Goal: Transaction & Acquisition: Purchase product/service

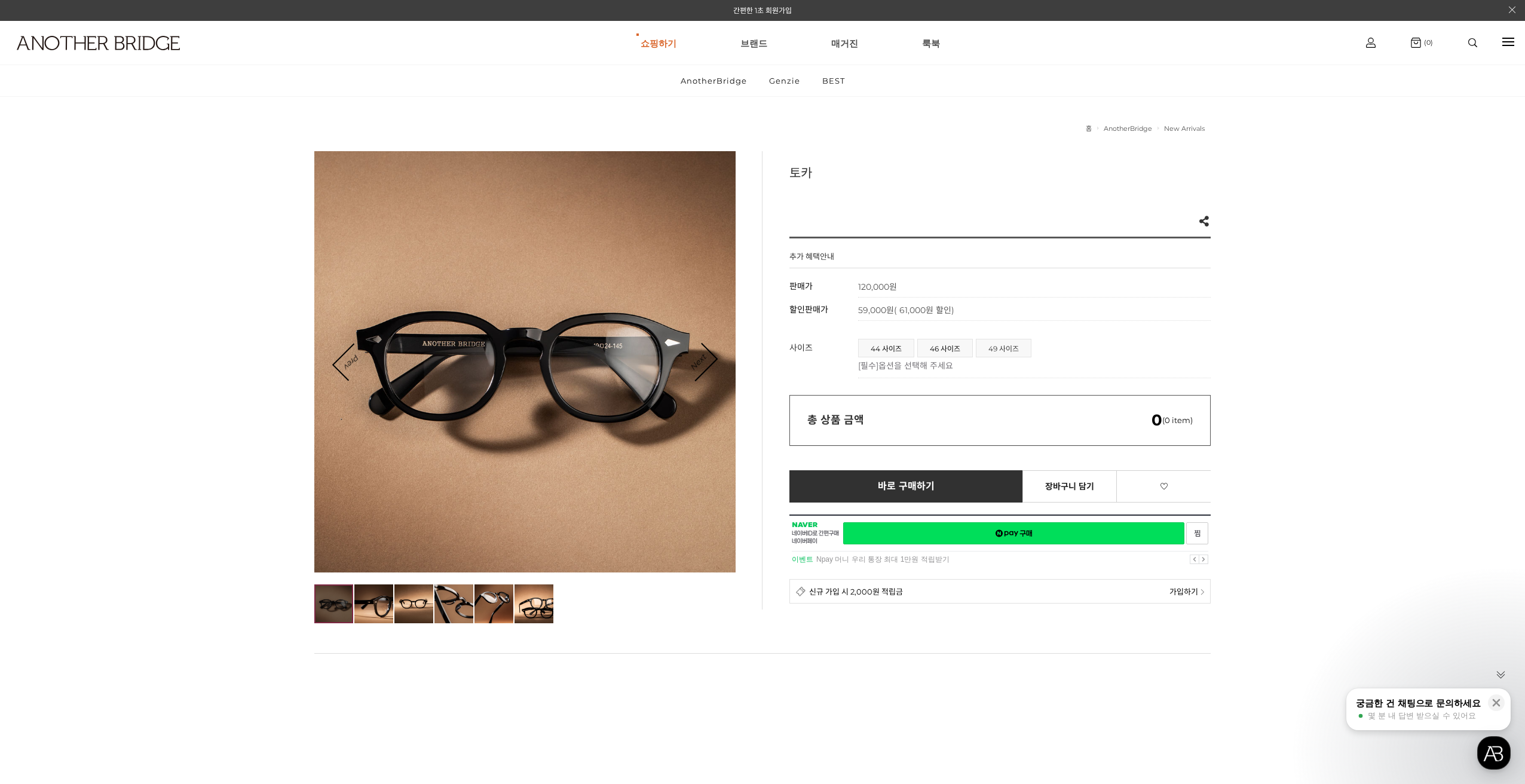
click at [1003, 347] on span "49 사이즈" at bounding box center [1004, 348] width 55 height 18
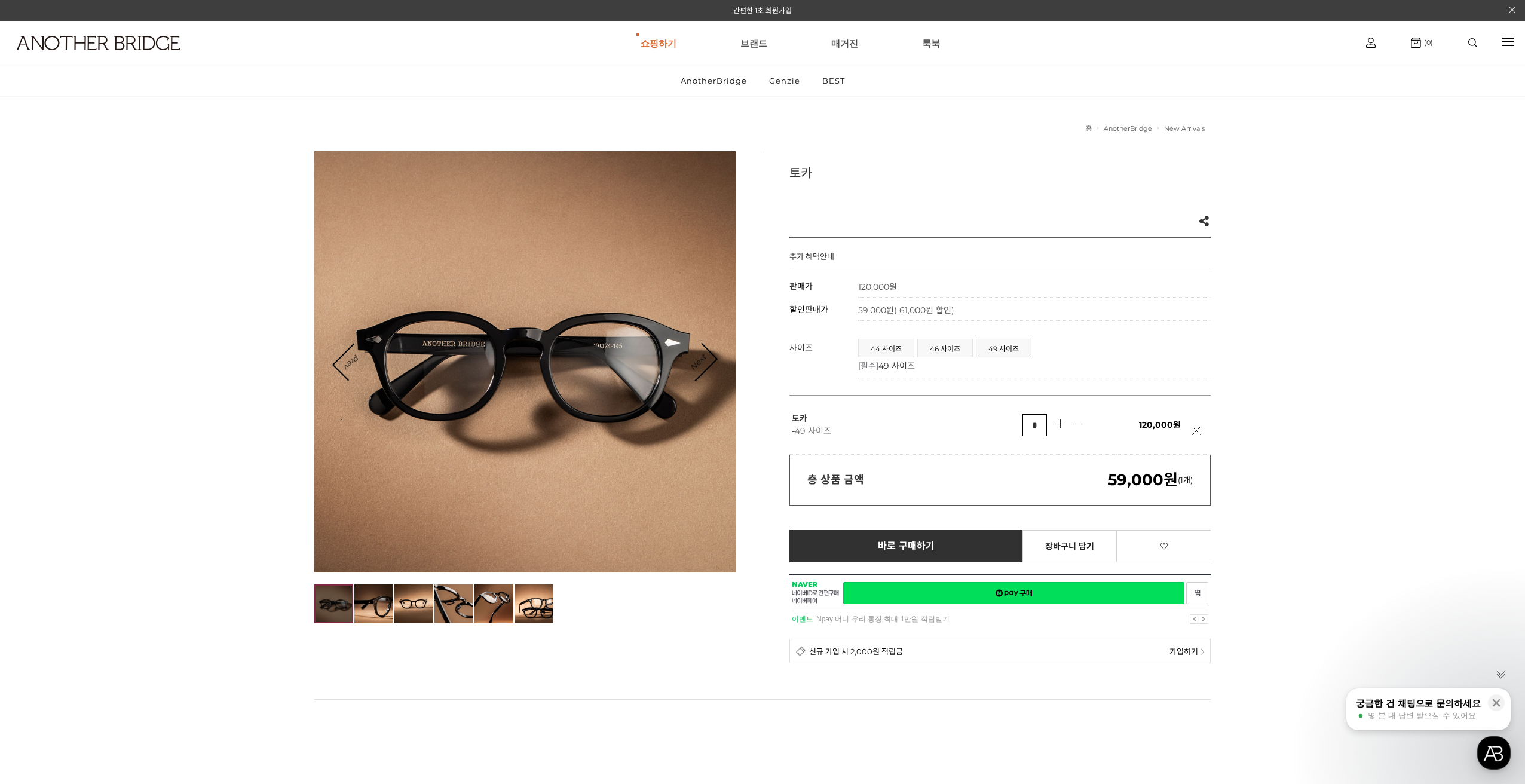
scroll to position [29, 0]
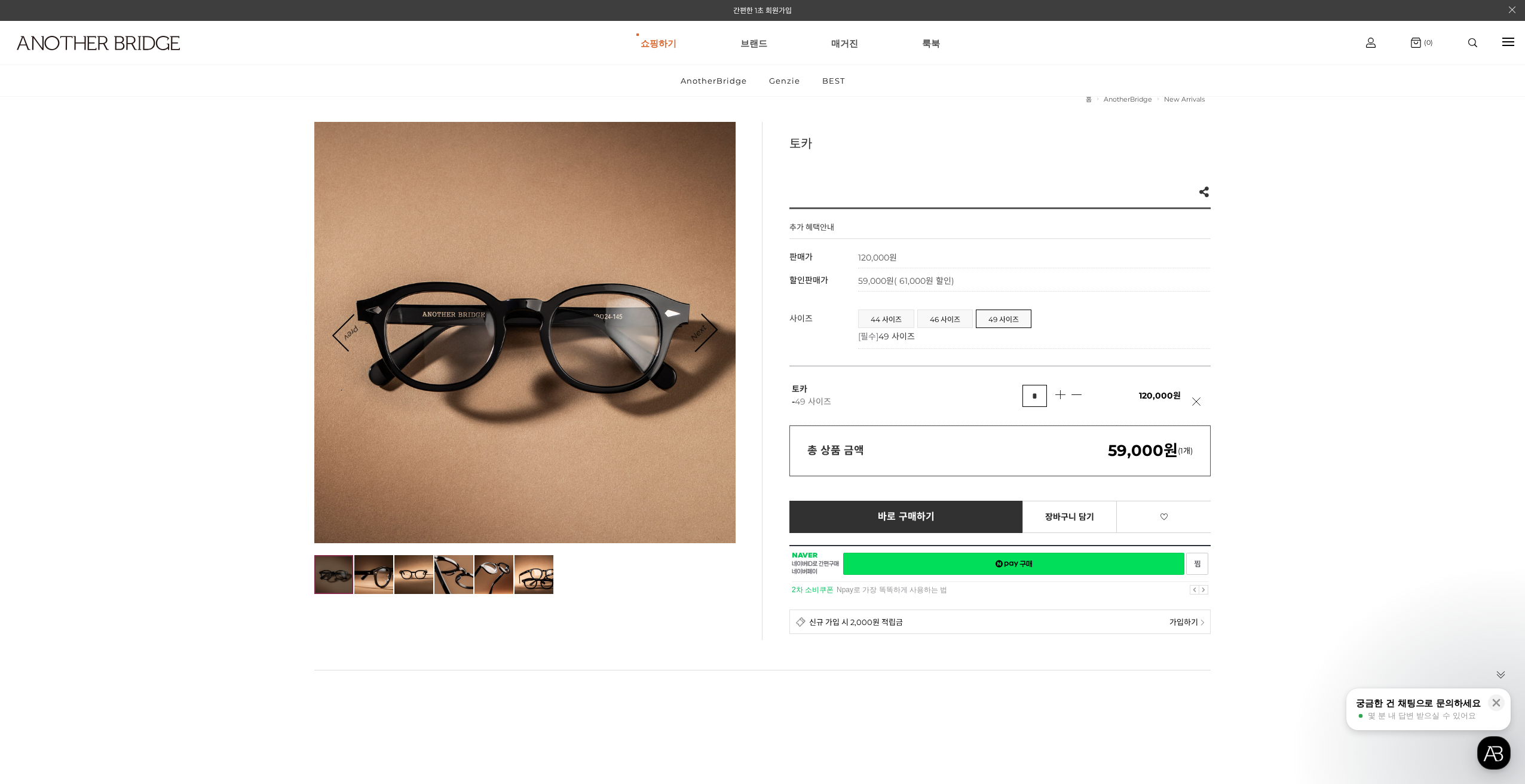
click at [1060, 392] on link at bounding box center [1061, 395] width 10 height 10
type input "*"
click at [1019, 399] on p "토카 - 49 사이즈" at bounding box center [907, 396] width 230 height 25
click at [1008, 394] on p "토카 - 49 사이즈" at bounding box center [907, 396] width 230 height 25
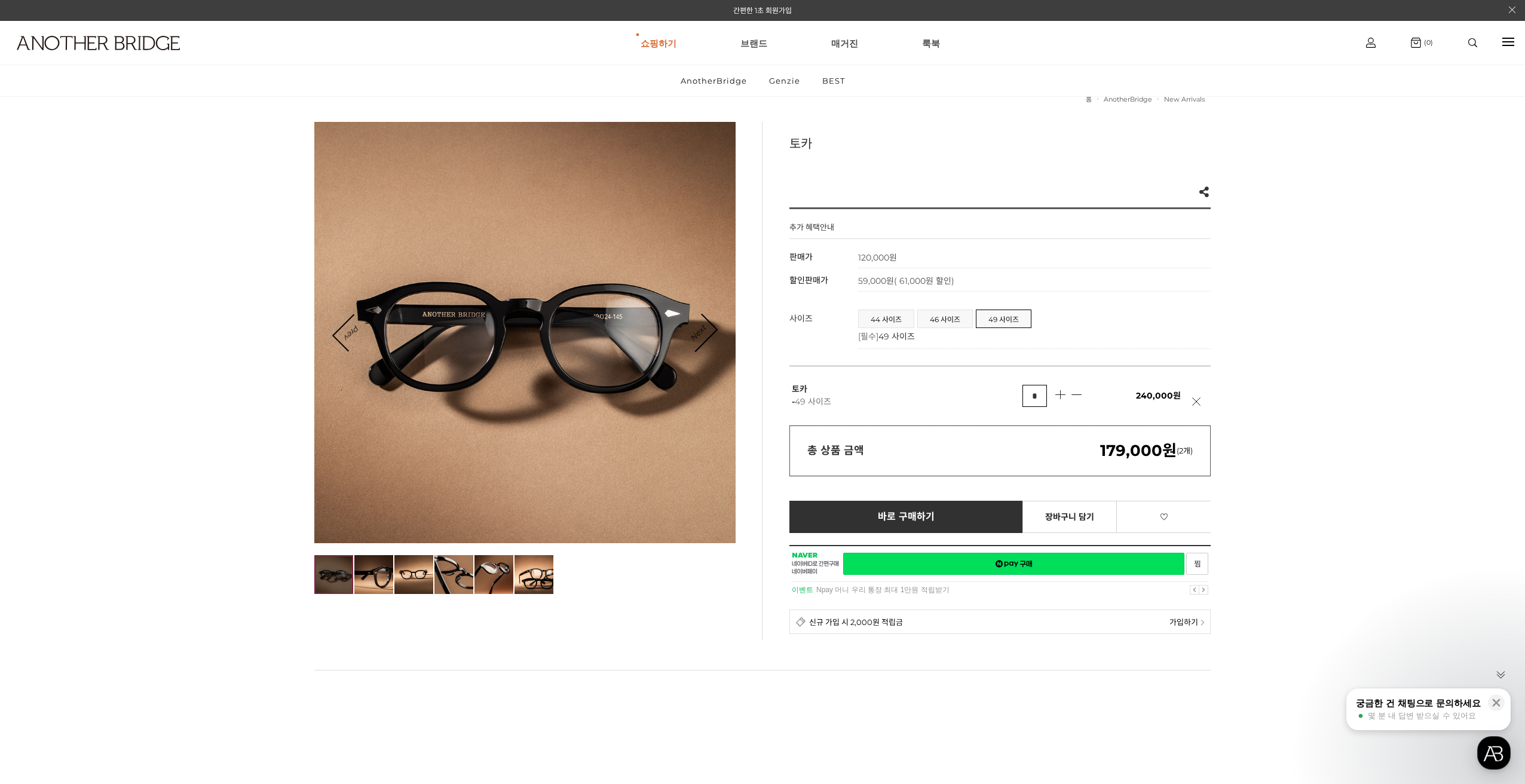
click at [793, 400] on p "토카 - 49 사이즈" at bounding box center [907, 396] width 230 height 25
click at [903, 307] on td "44 사이즈 46 사이즈 49 사이즈 [필수] 49 사이즈 ***** ****** ****** ******" at bounding box center [1034, 326] width 352 height 46
click at [895, 312] on span "44 사이즈" at bounding box center [886, 319] width 55 height 18
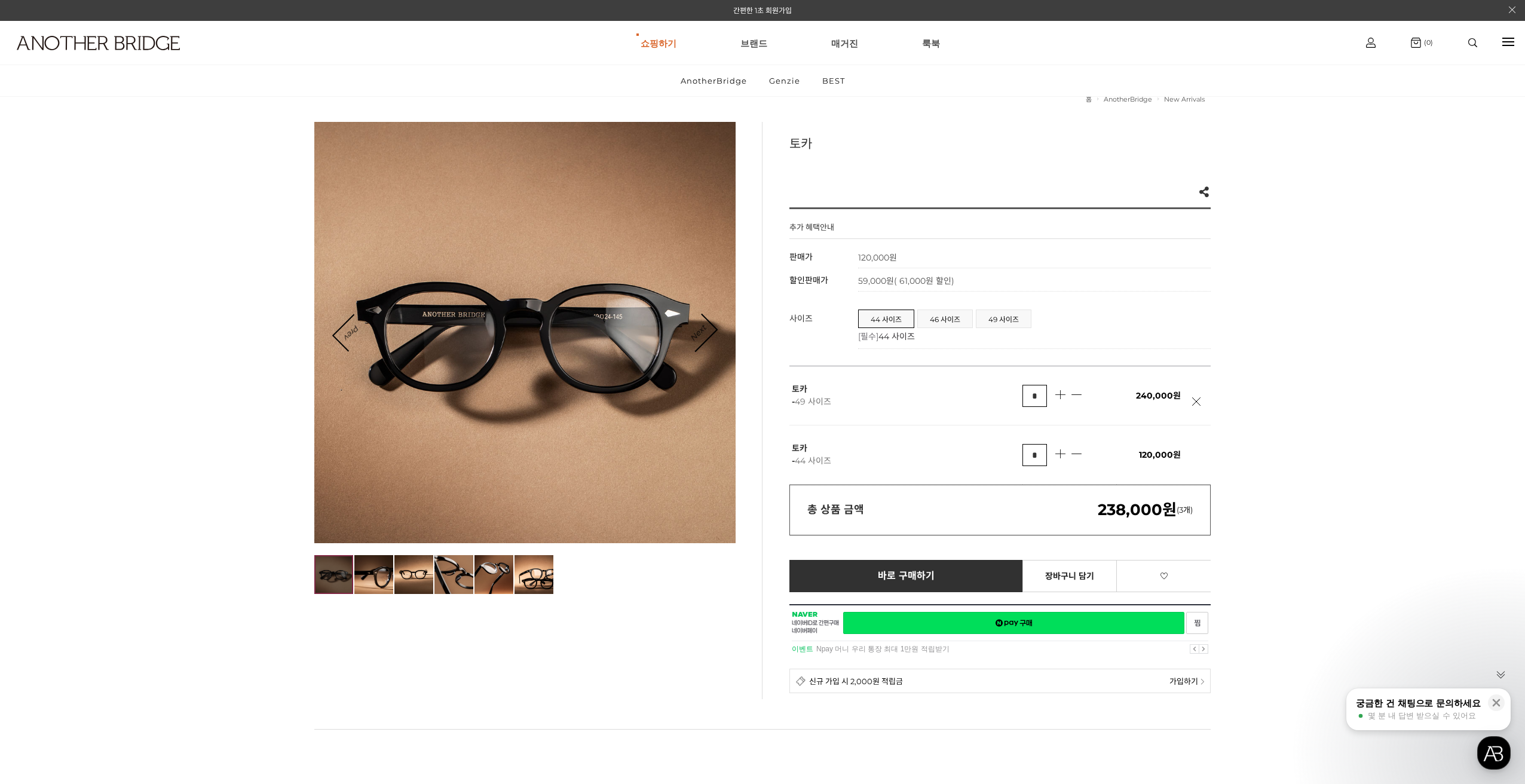
click at [1151, 391] on span "240,000원" at bounding box center [1158, 395] width 45 height 11
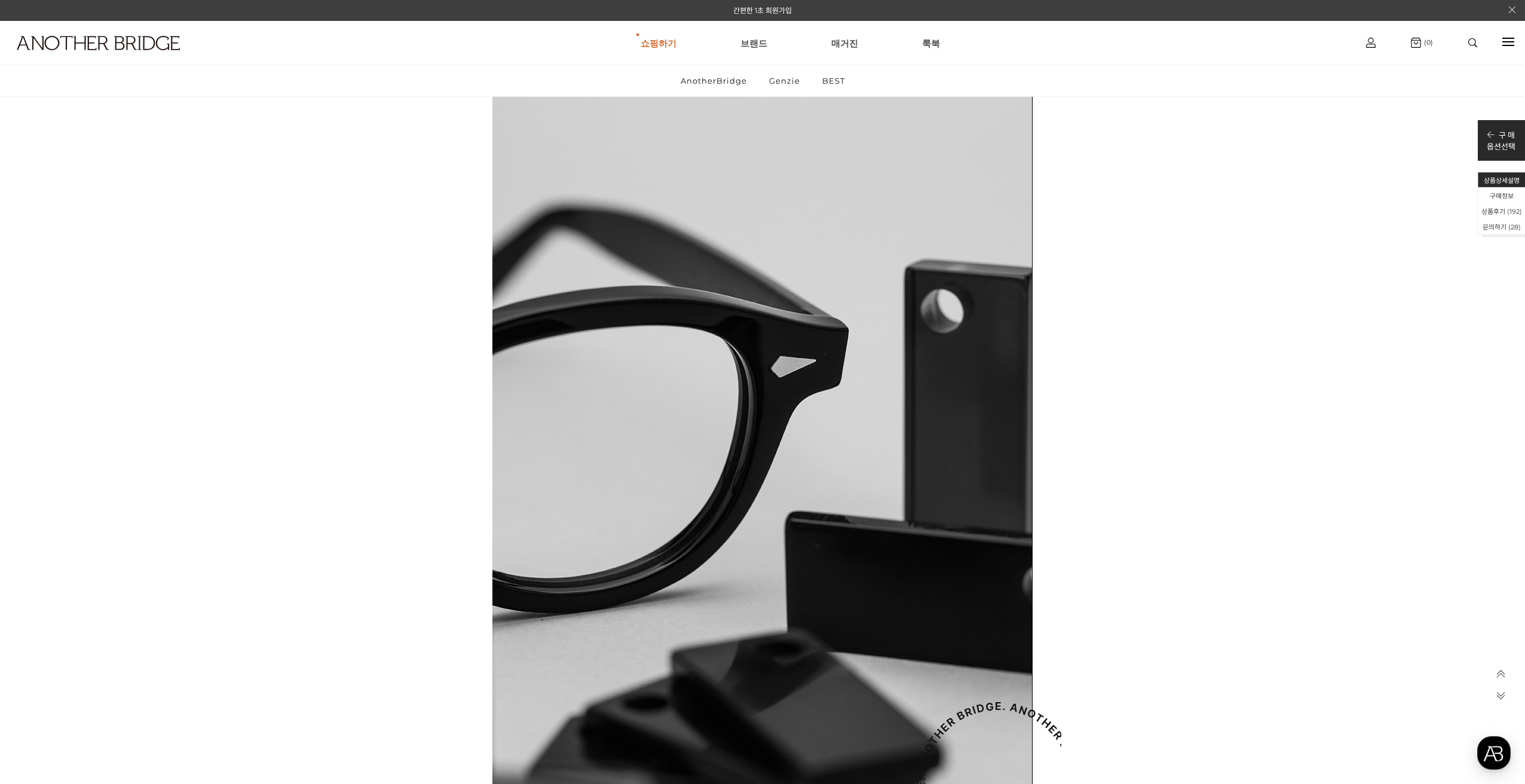
scroll to position [26655, 0]
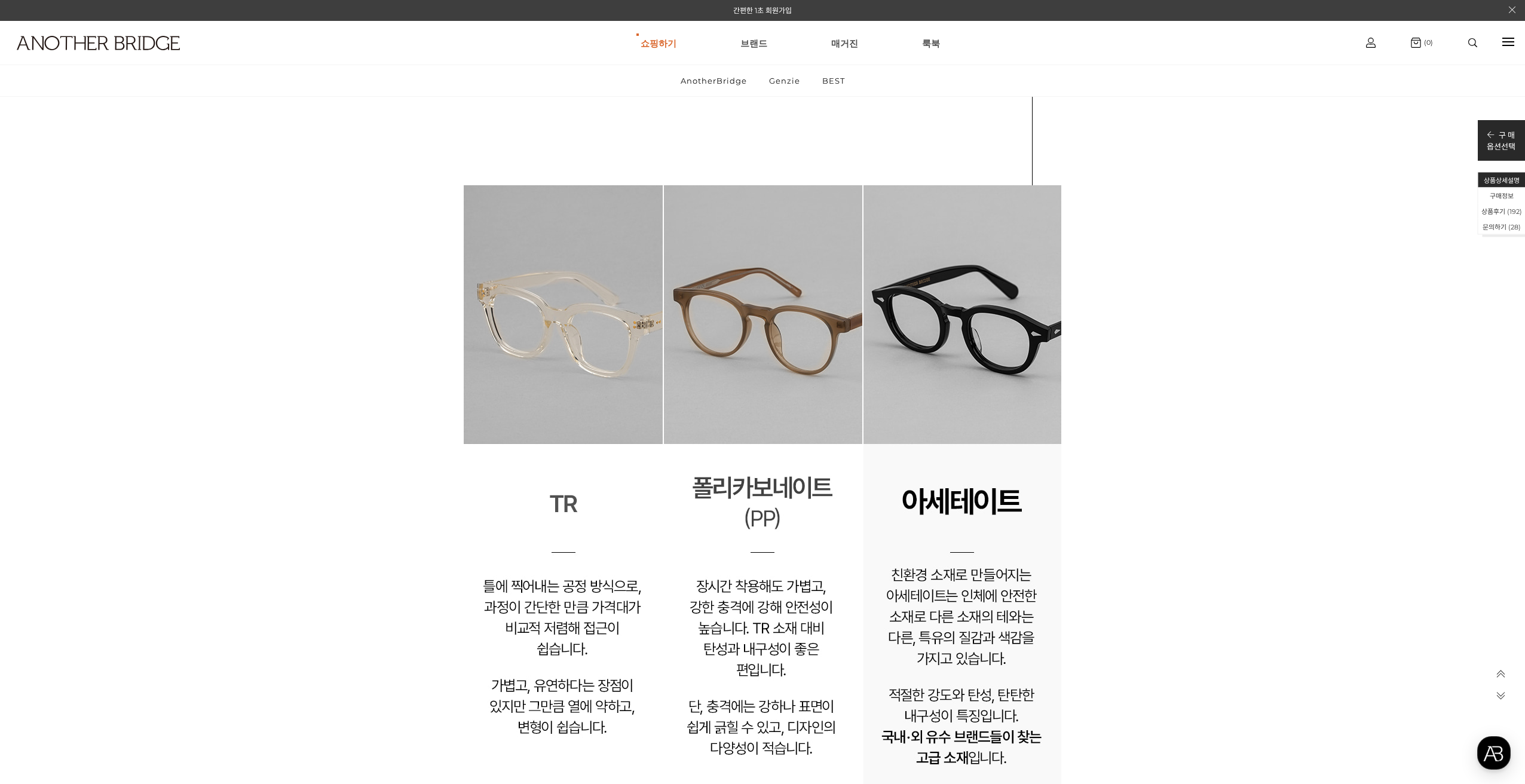
scroll to position [25131, 0]
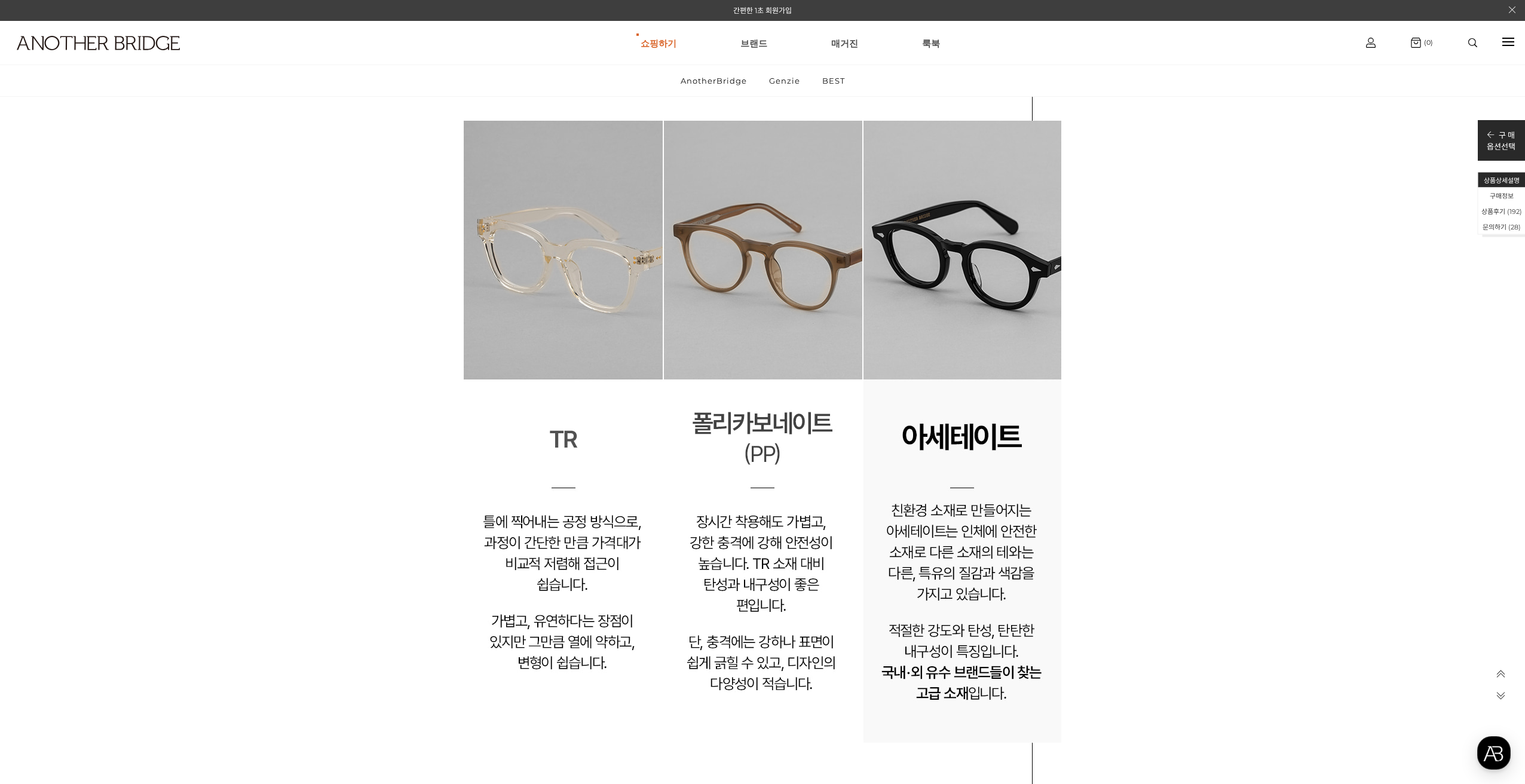
scroll to position [25210, 0]
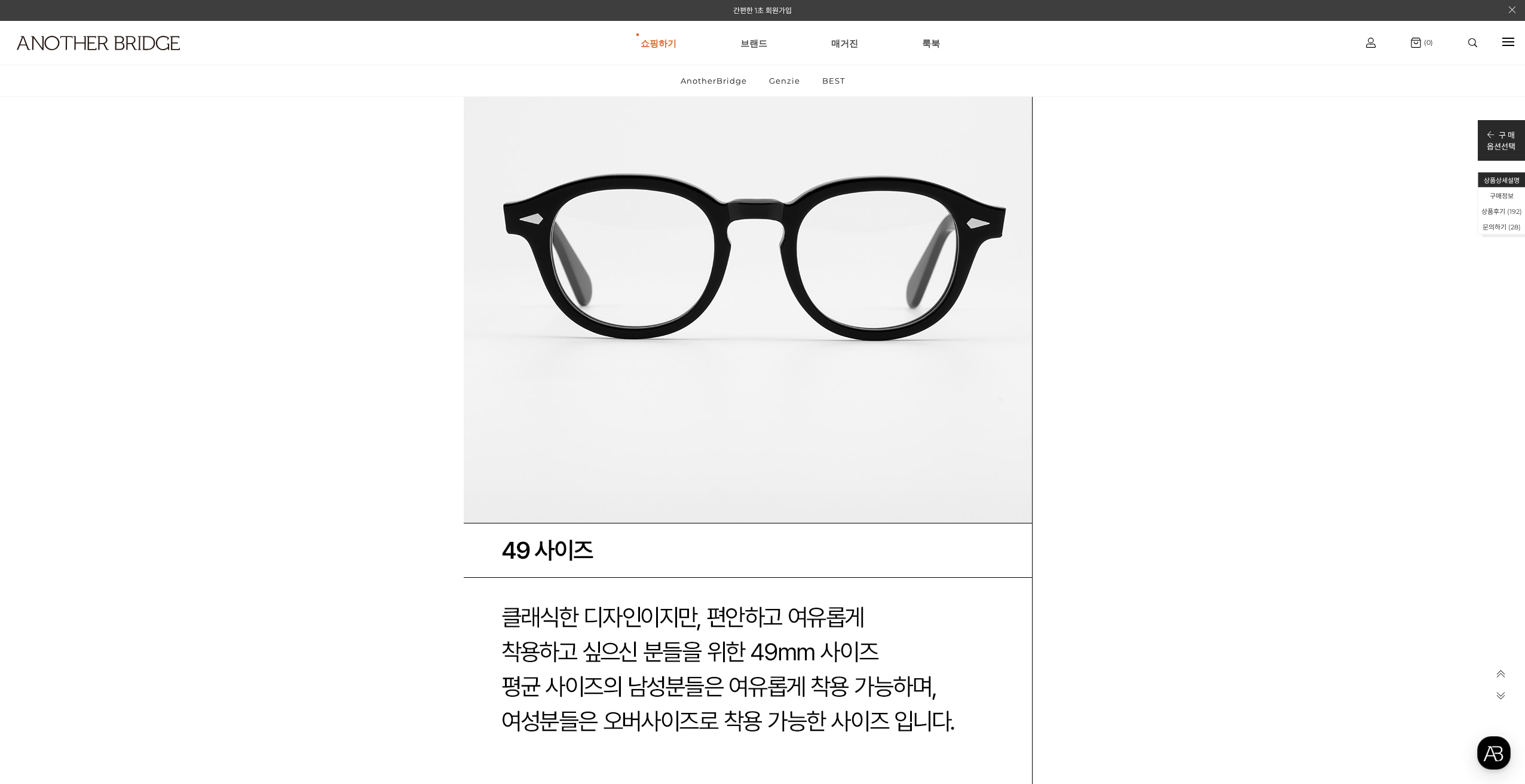
scroll to position [46885, 0]
